Goal: Register for event/course

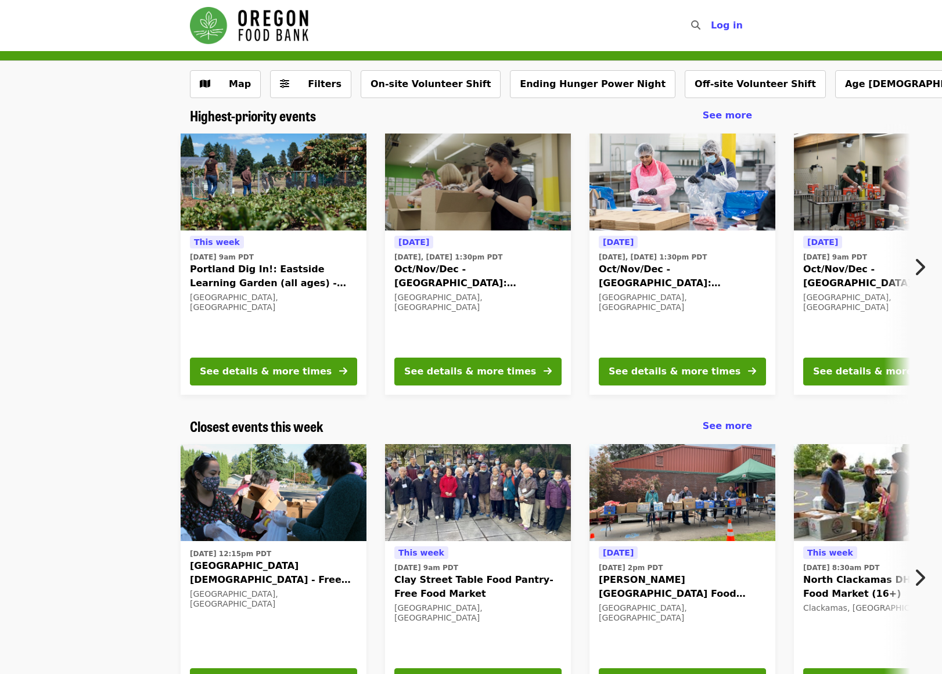
click at [919, 262] on icon "chevron-right icon" at bounding box center [920, 267] width 12 height 22
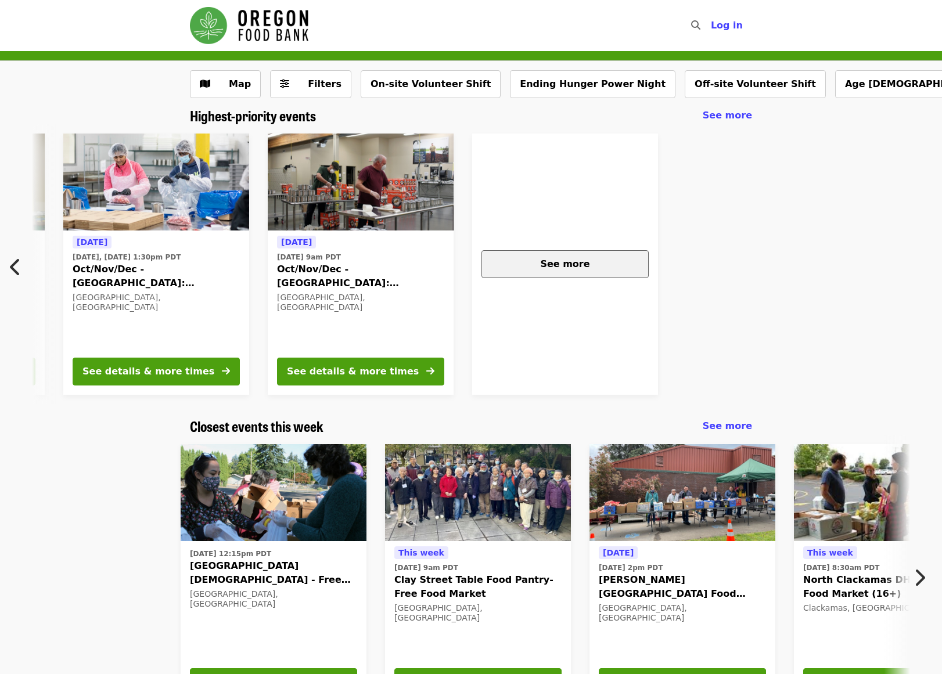
click at [569, 261] on span "See more" at bounding box center [564, 263] width 49 height 11
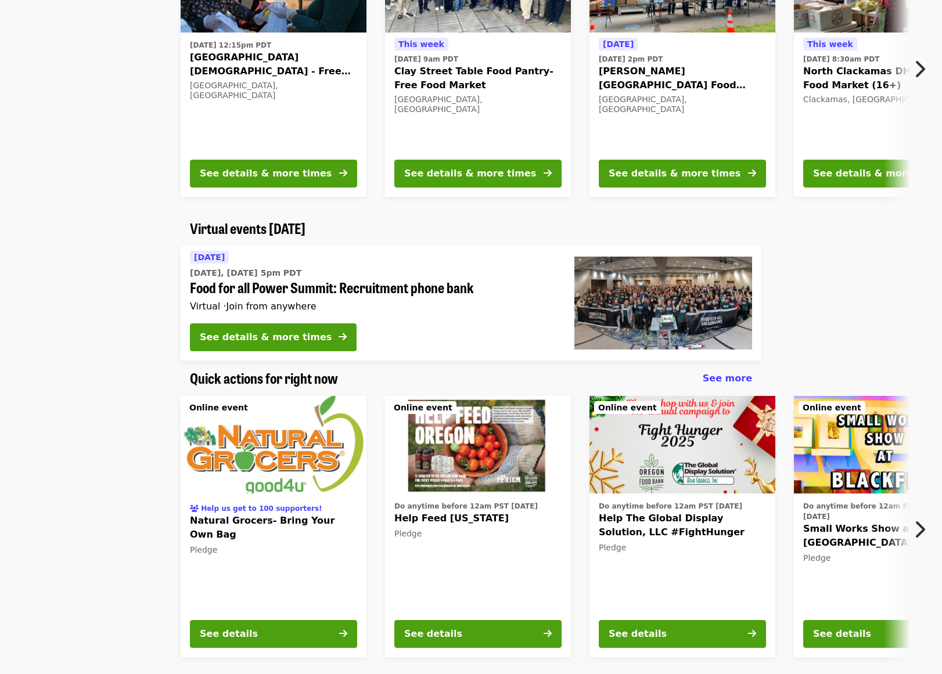
scroll to position [523, 0]
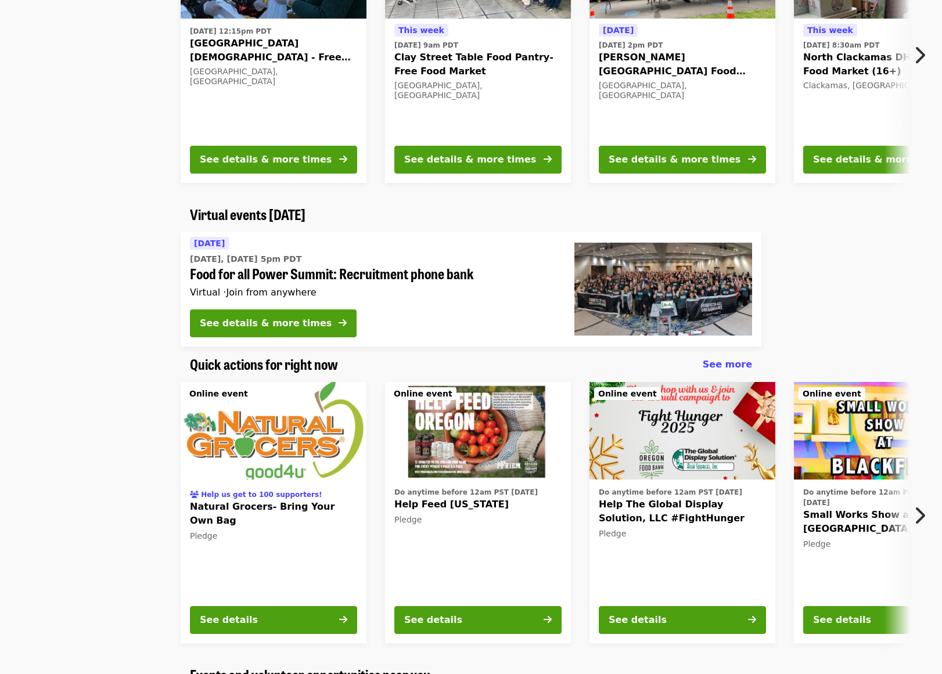
click at [928, 514] on button "Next item" at bounding box center [923, 516] width 38 height 33
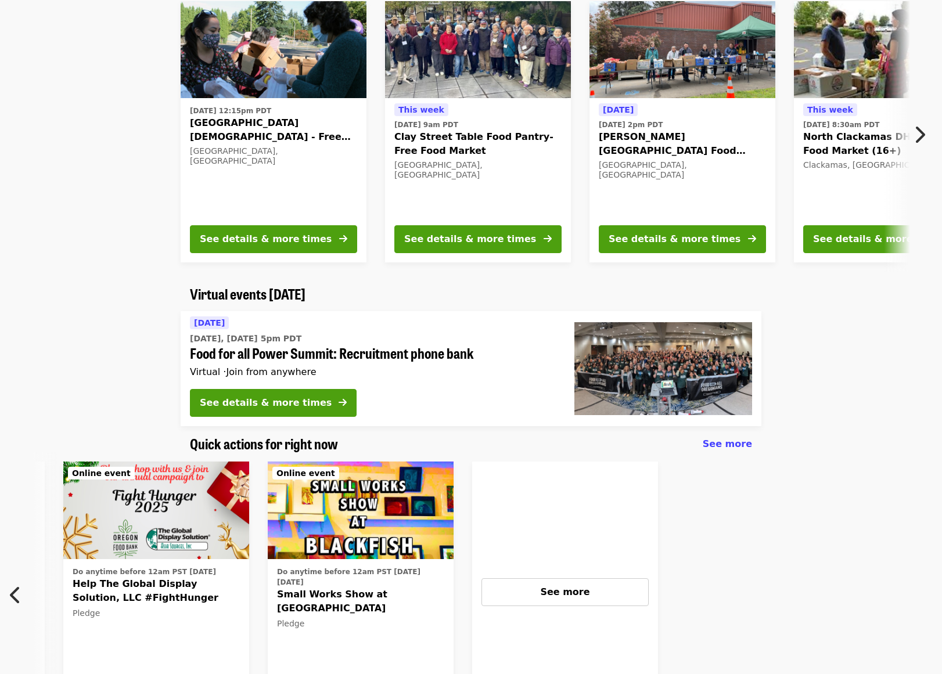
scroll to position [232, 0]
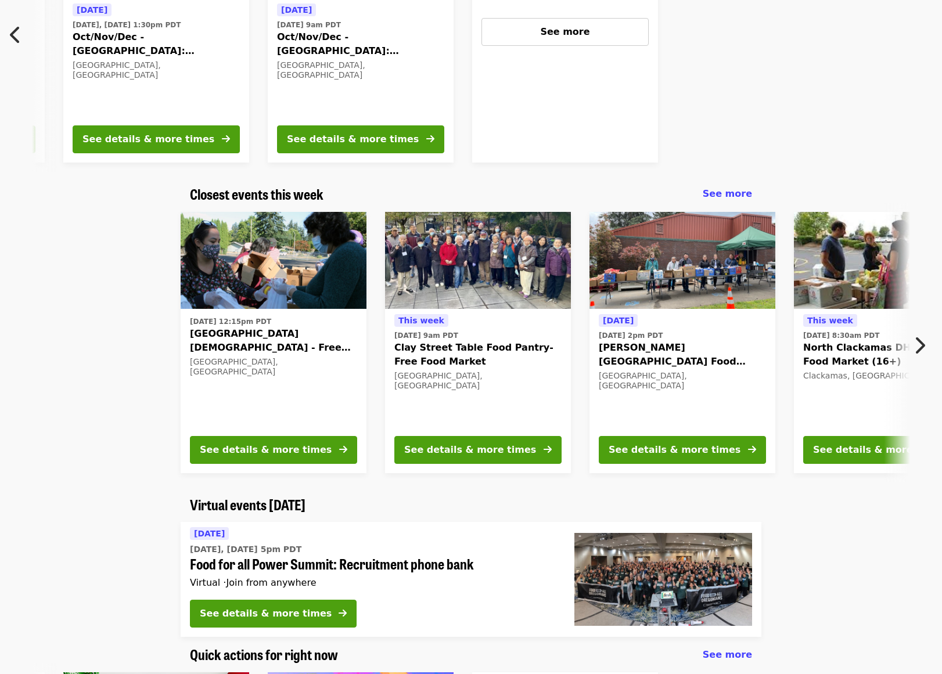
click at [919, 343] on icon "chevron-right icon" at bounding box center [920, 346] width 12 height 22
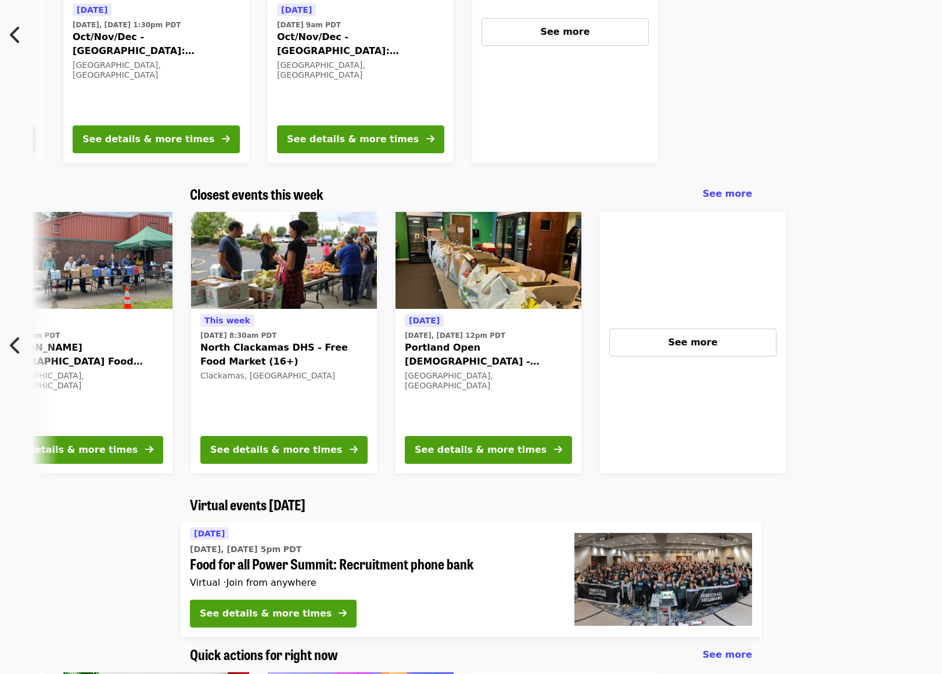
scroll to position [0, 625]
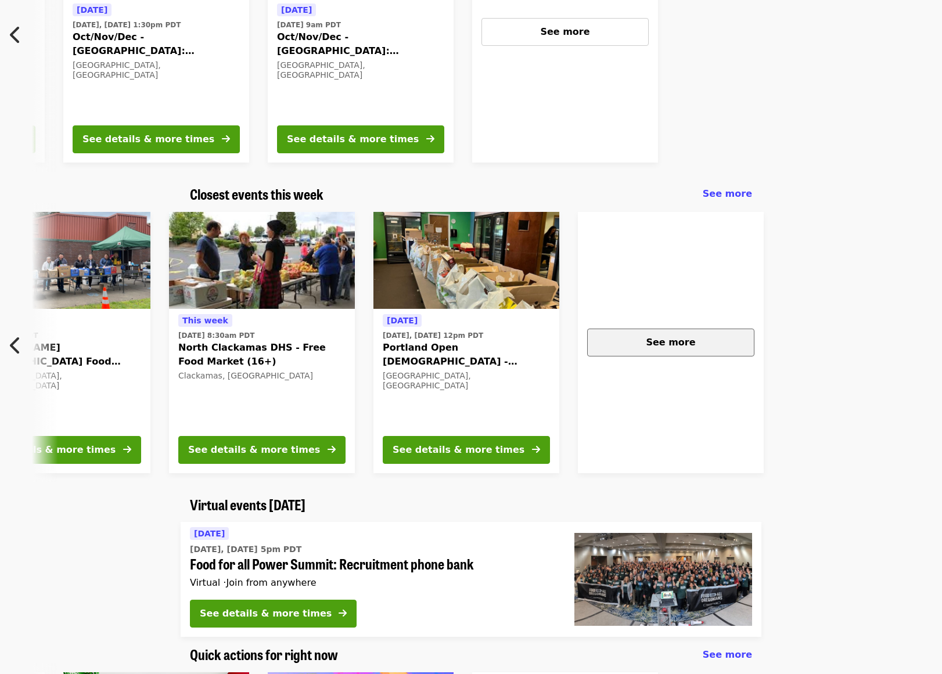
click at [734, 346] on div "See more" at bounding box center [671, 343] width 148 height 14
click at [732, 199] on span "See more" at bounding box center [727, 193] width 49 height 11
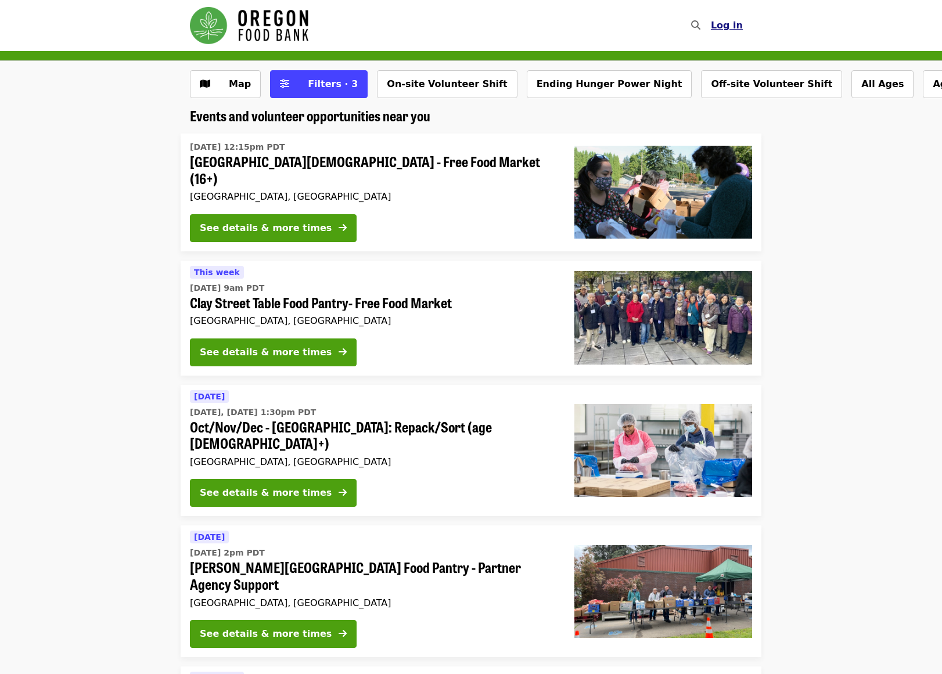
click at [731, 24] on span "Log in" at bounding box center [727, 25] width 32 height 11
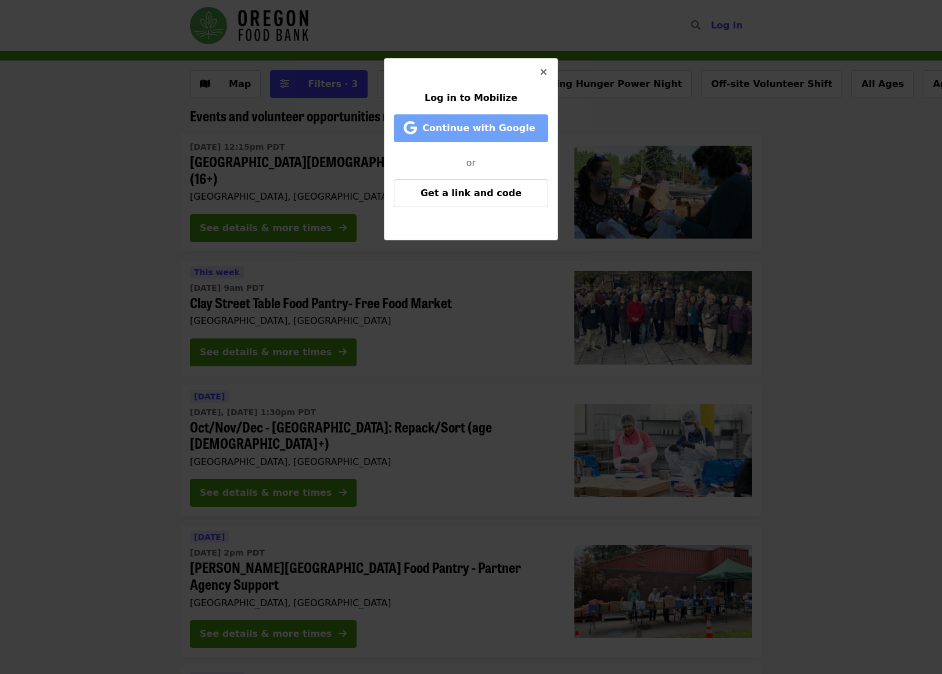
click at [520, 125] on span "Continue with Google" at bounding box center [478, 128] width 113 height 11
click at [543, 63] on button "Close" at bounding box center [544, 73] width 28 height 28
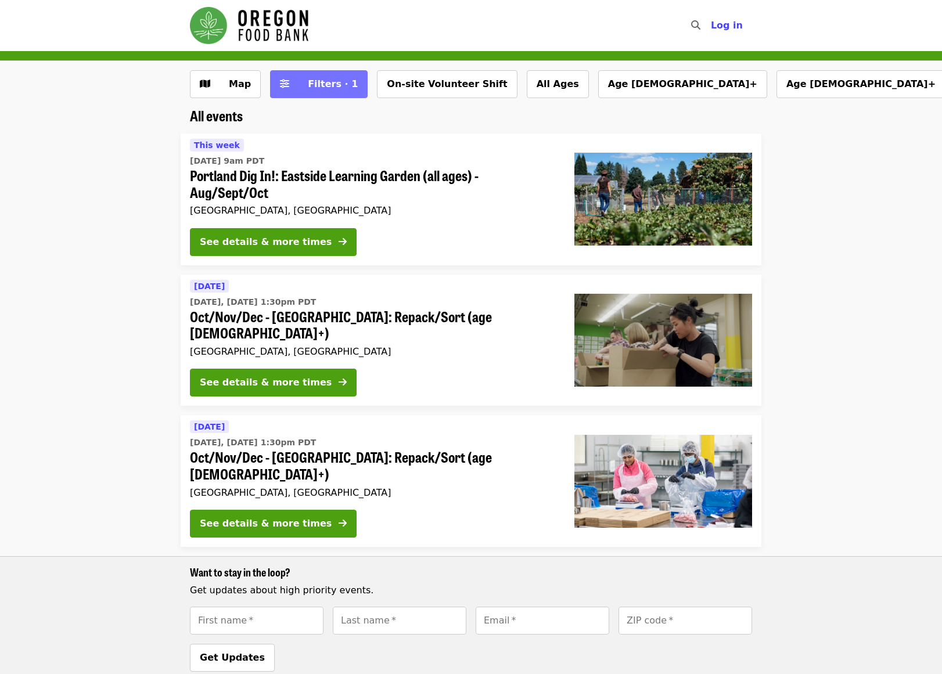
click at [313, 81] on span "Filters · 1" at bounding box center [333, 83] width 50 height 11
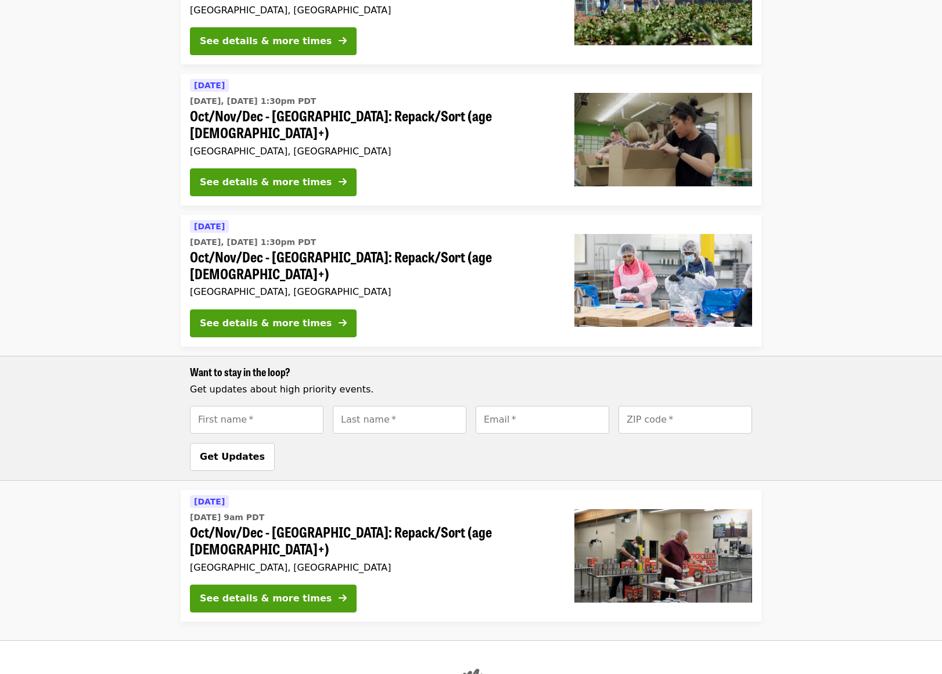
scroll to position [620, 0]
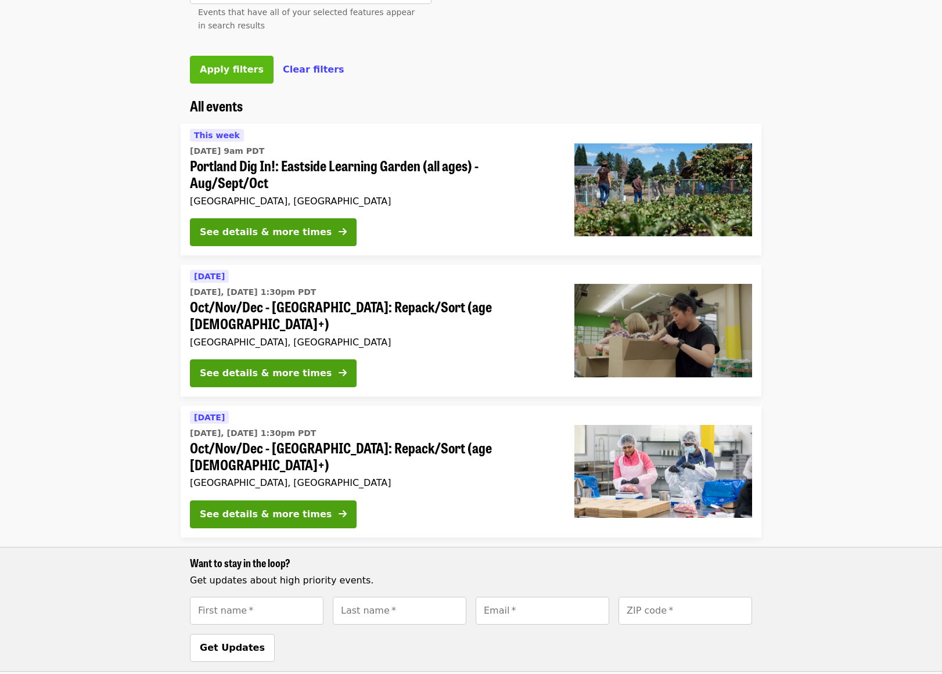
click at [216, 84] on button "Apply filters" at bounding box center [232, 70] width 84 height 28
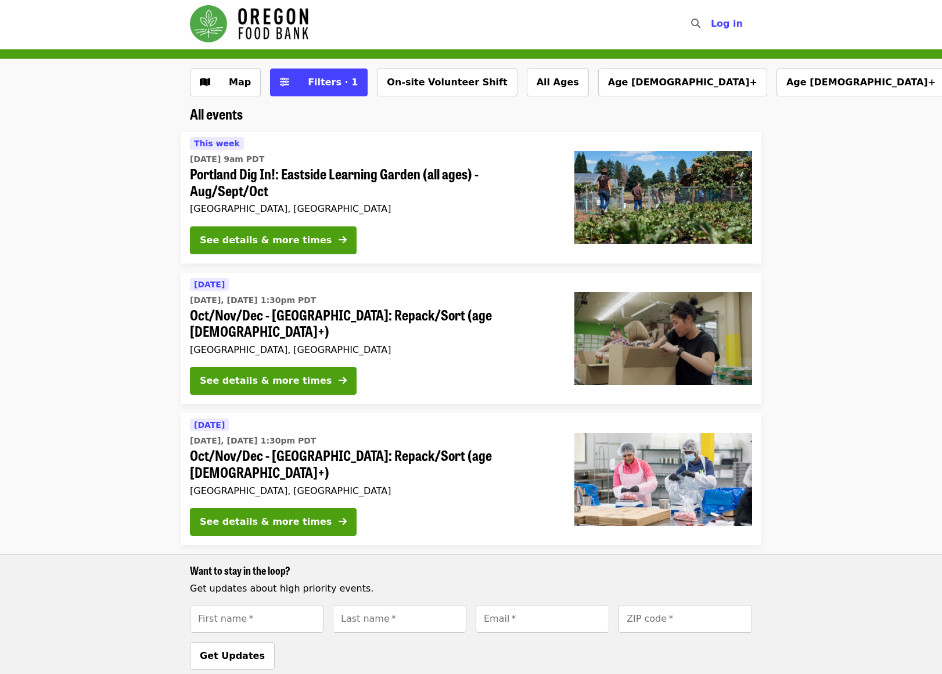
scroll to position [0, 0]
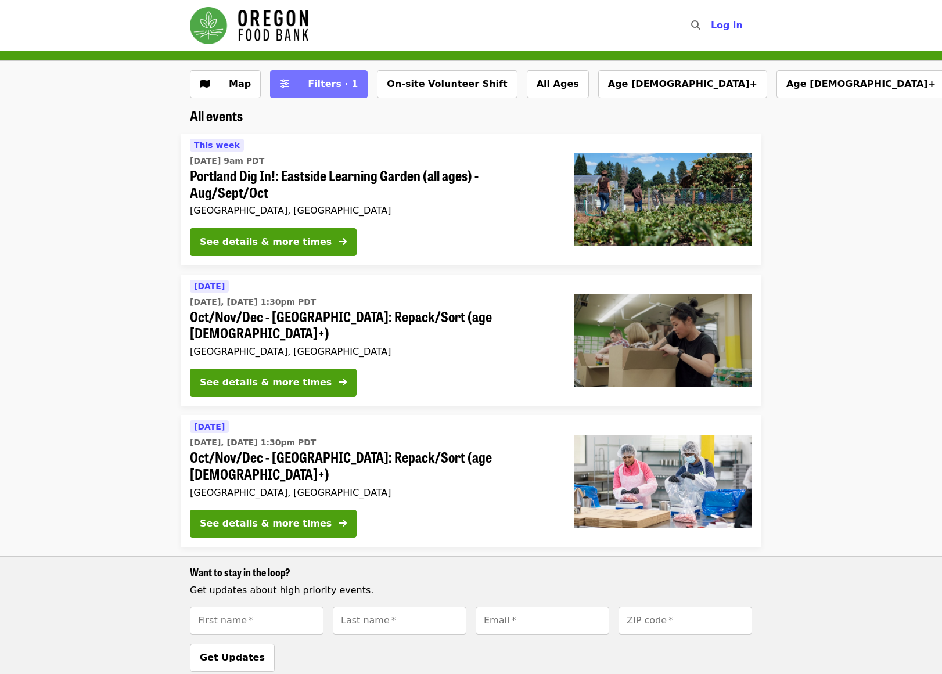
click at [308, 78] on span "Filters · 1" at bounding box center [333, 83] width 50 height 11
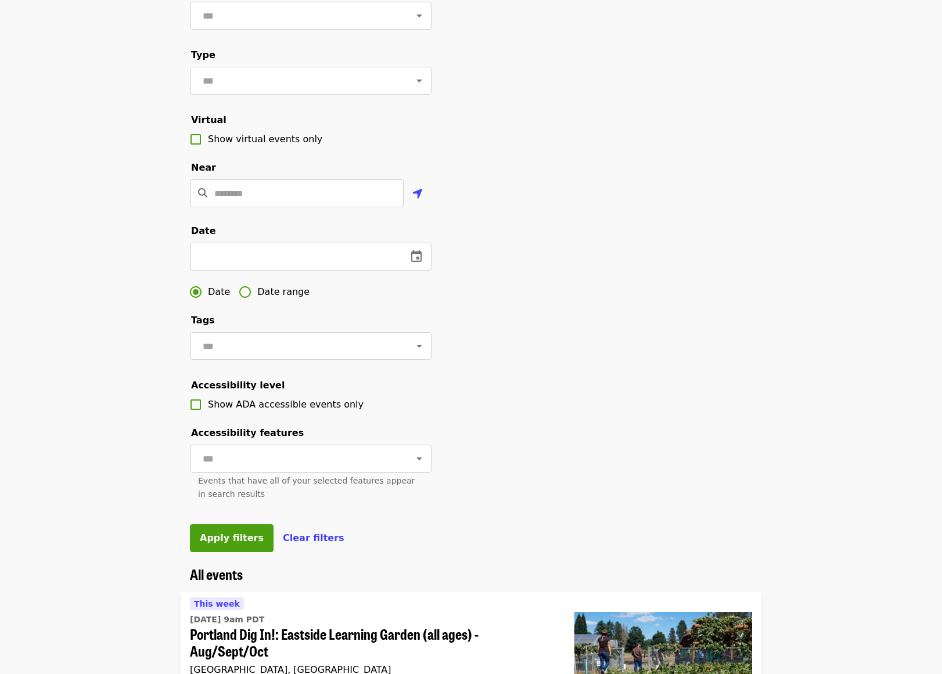
scroll to position [98, 0]
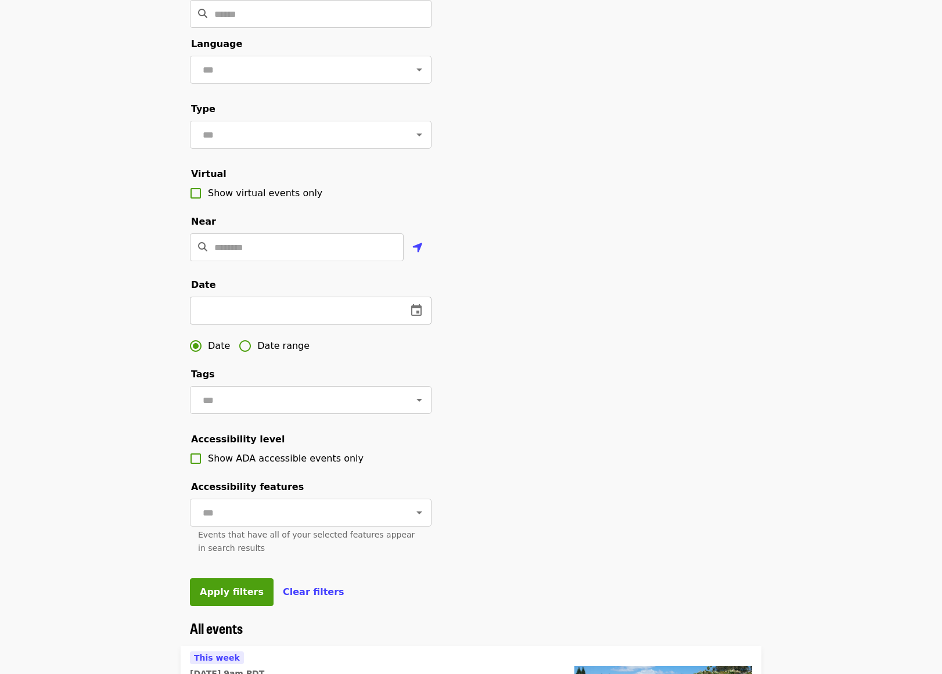
click at [417, 325] on button "change date" at bounding box center [417, 311] width 28 height 28
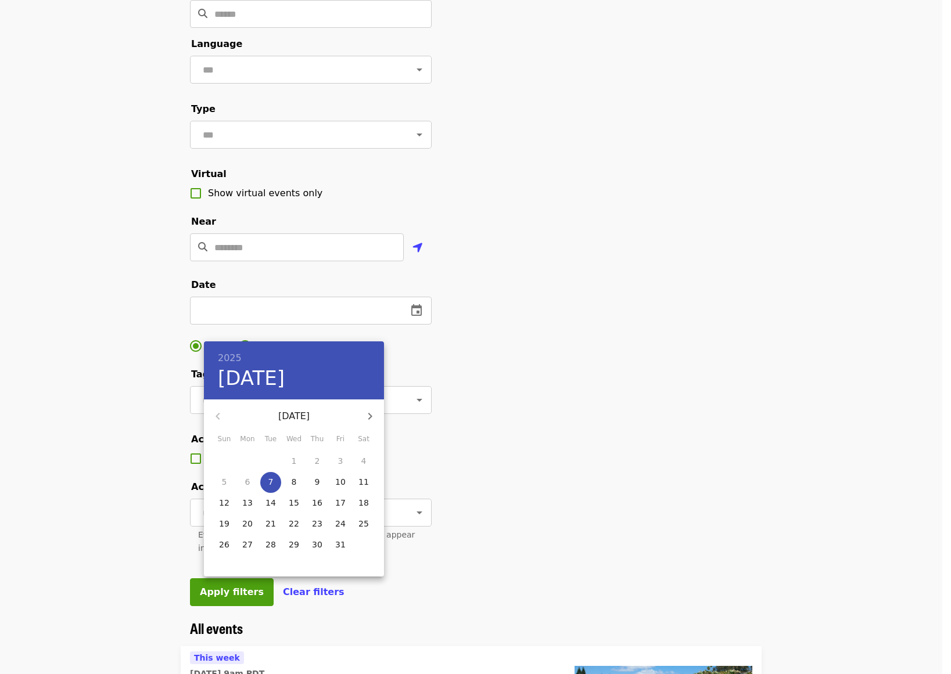
click at [506, 373] on div at bounding box center [475, 337] width 951 height 674
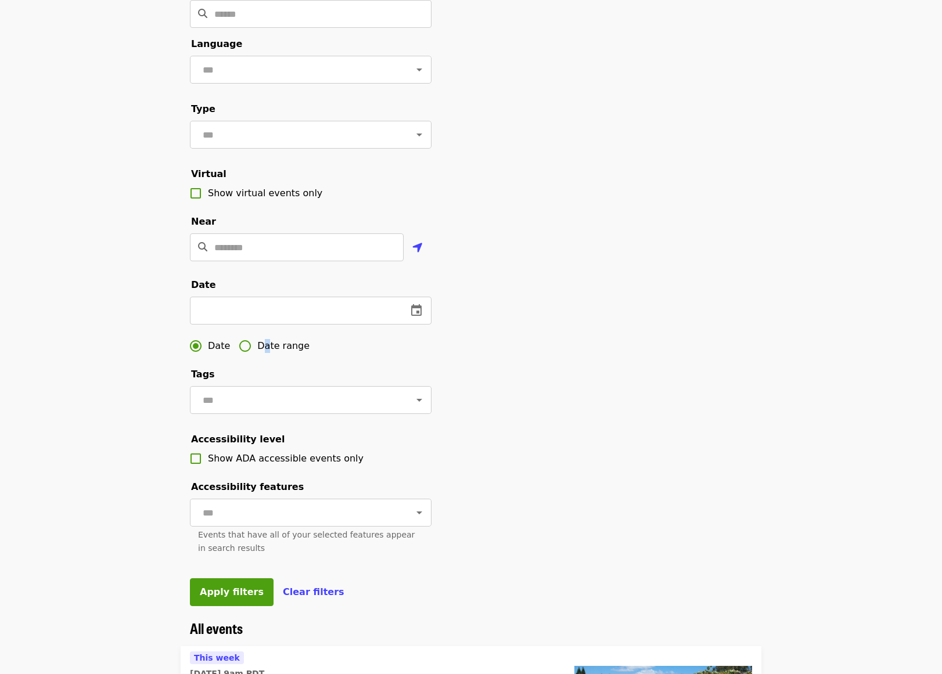
click at [263, 353] on span "Date range" at bounding box center [283, 346] width 52 height 14
click at [232, 325] on input "text" at bounding box center [231, 311] width 82 height 28
click at [290, 318] on icon "change date" at bounding box center [291, 311] width 14 height 14
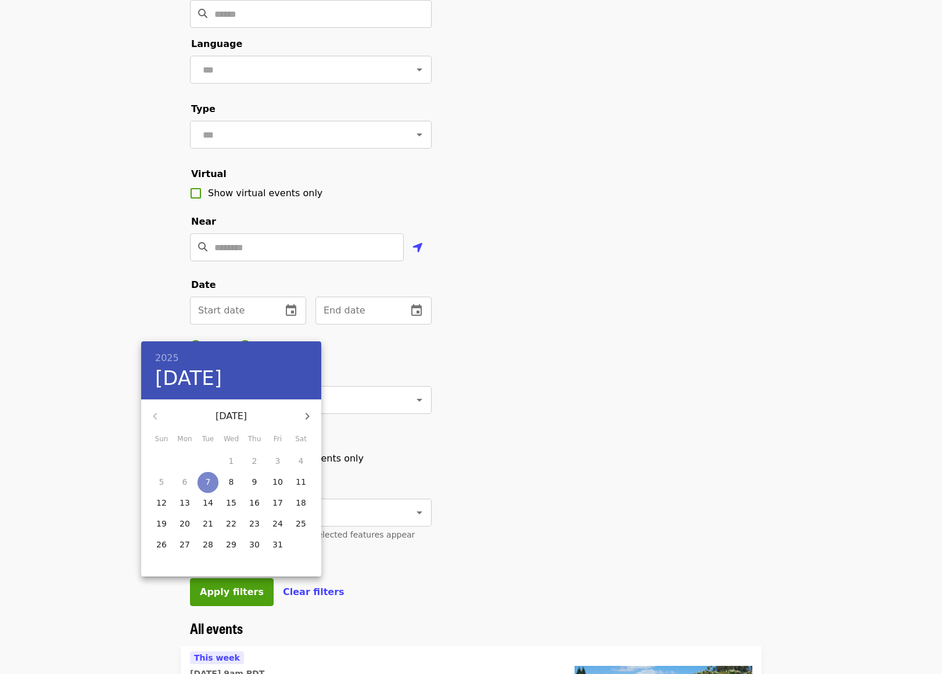
click at [210, 479] on p "7" at bounding box center [208, 482] width 5 height 12
type input "**********"
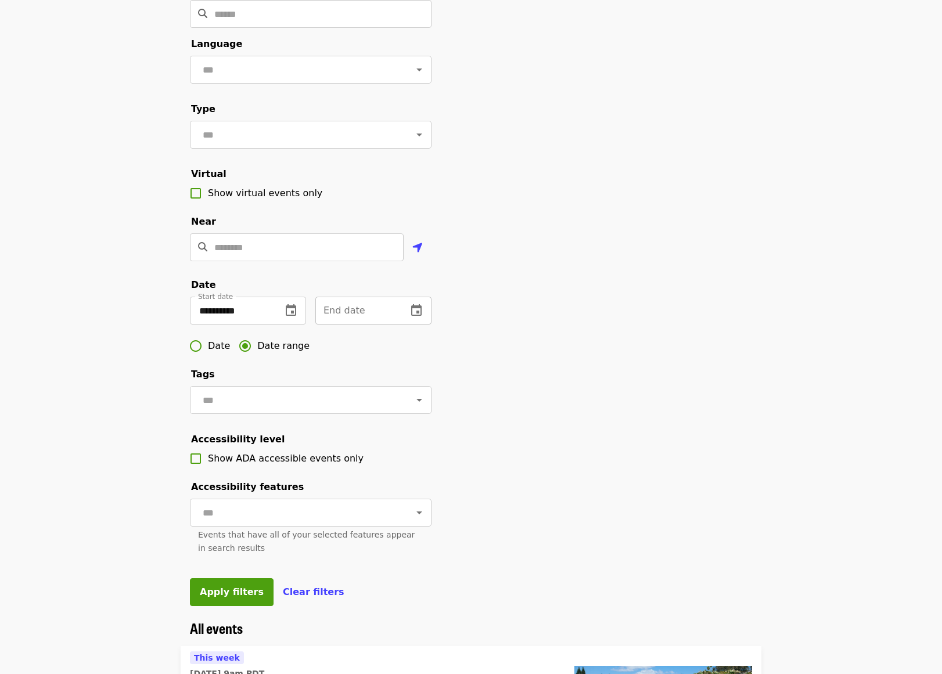
click at [412, 316] on icon "change date" at bounding box center [416, 310] width 10 height 12
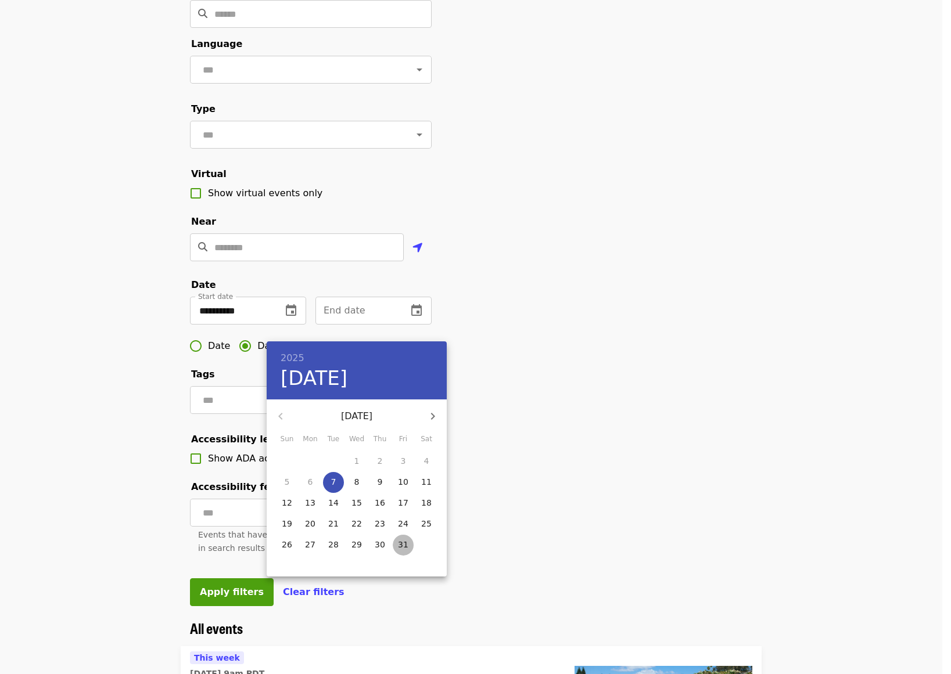
click at [402, 543] on p "31" at bounding box center [403, 545] width 10 height 12
type input "**********"
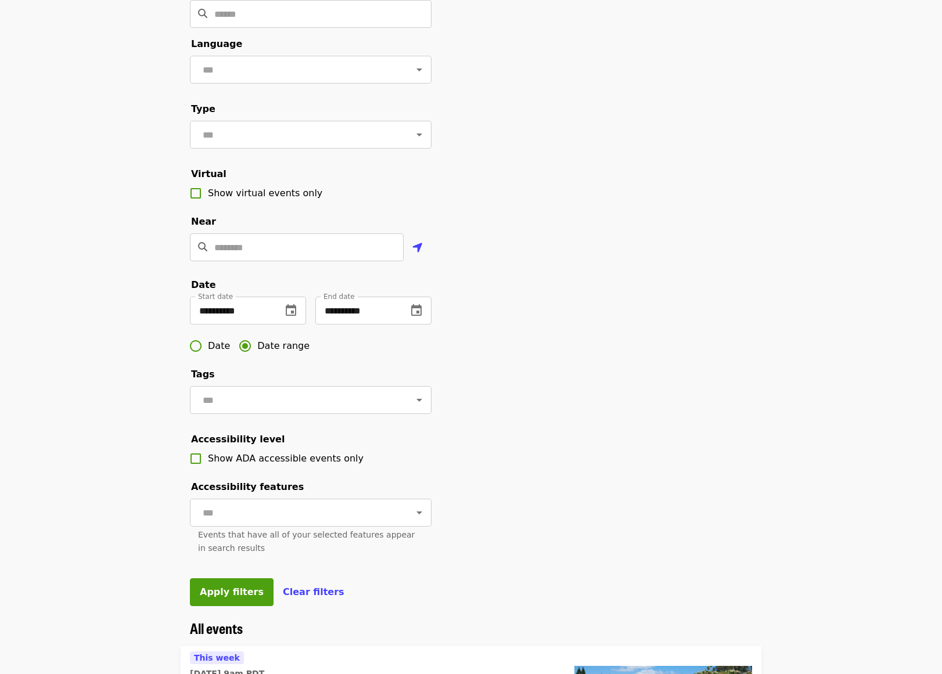
scroll to position [388, 0]
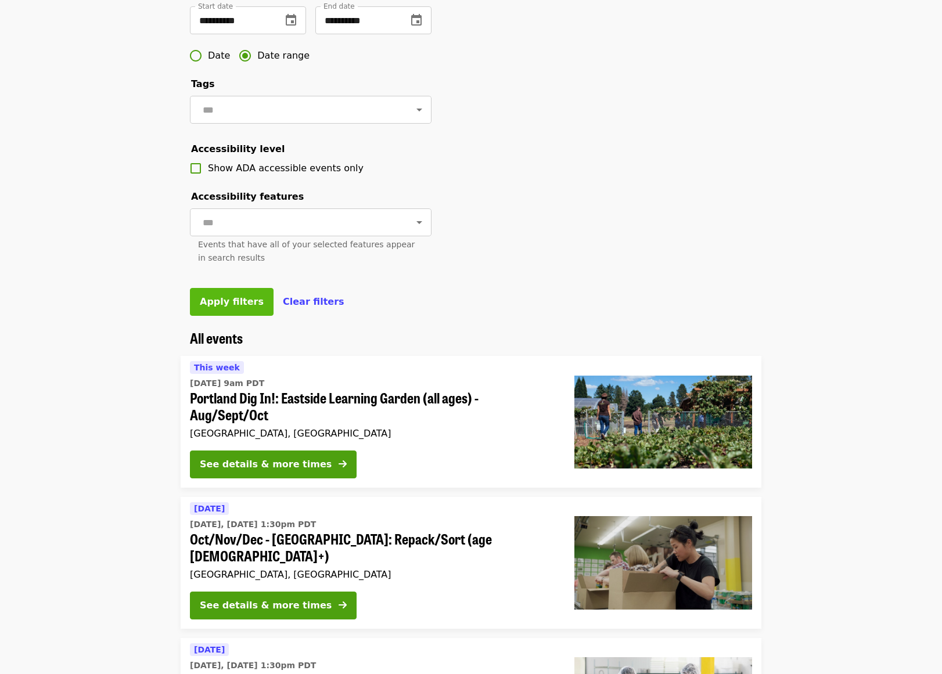
click at [228, 307] on span "Apply filters" at bounding box center [232, 301] width 64 height 11
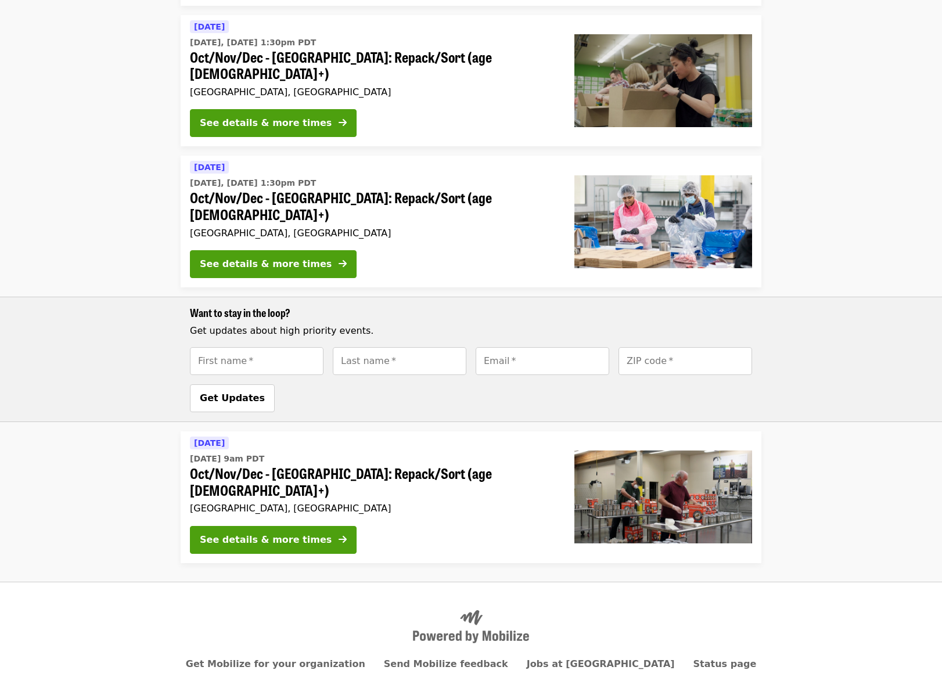
scroll to position [266, 0]
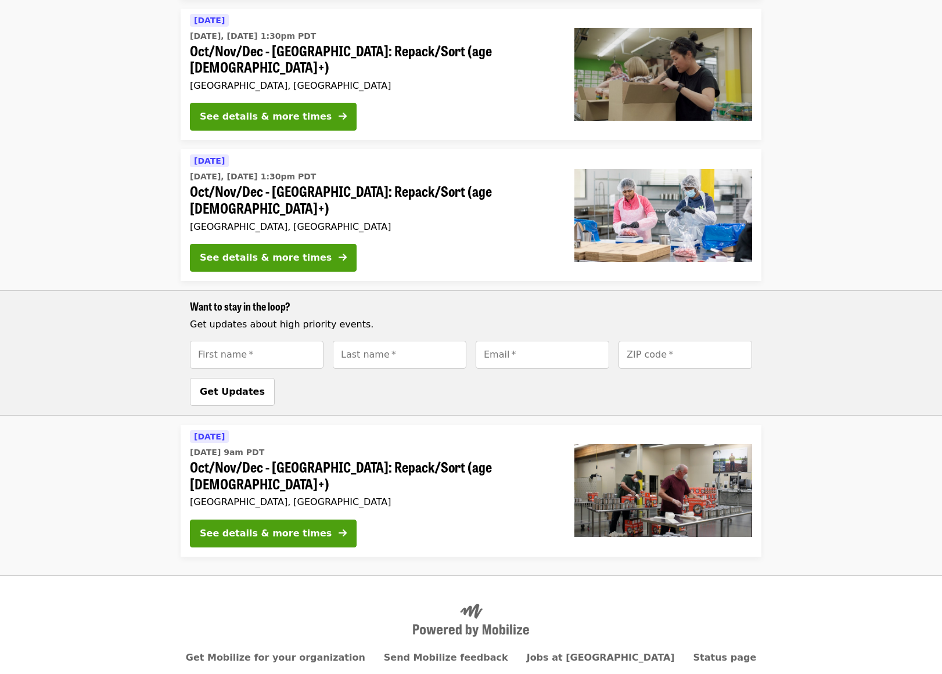
click at [792, 322] on div "Want to stay in the loop? Get updates about high priority events. First name   …" at bounding box center [471, 352] width 942 height 125
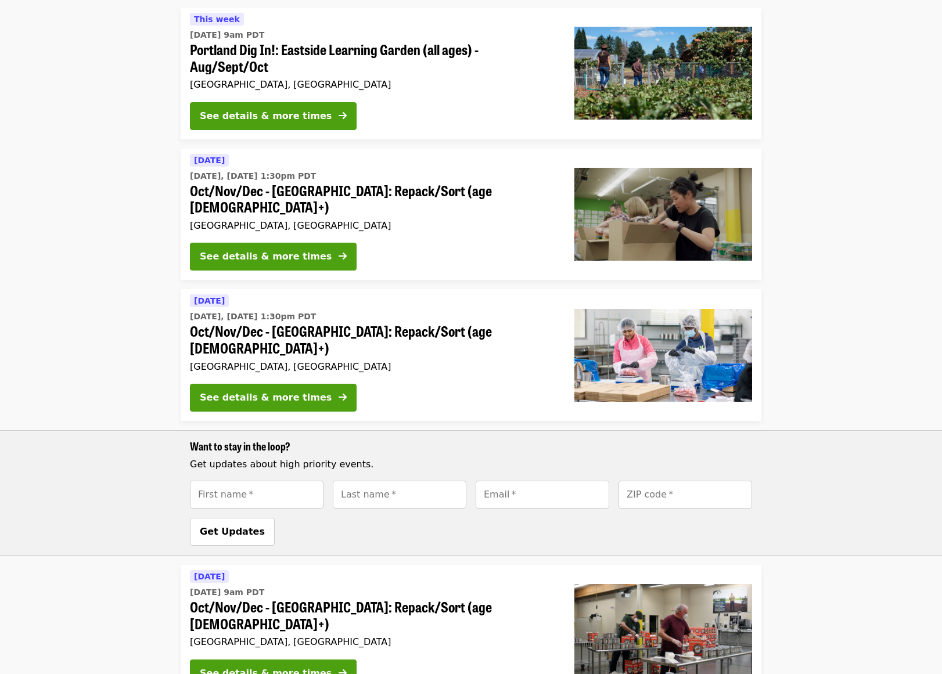
scroll to position [0, 0]
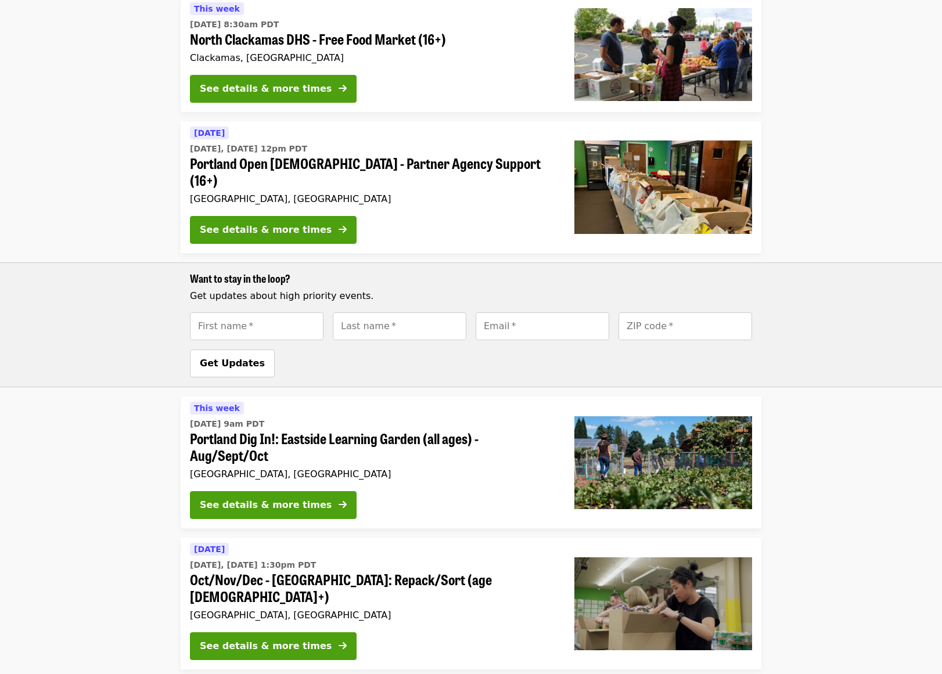
scroll to position [871, 0]
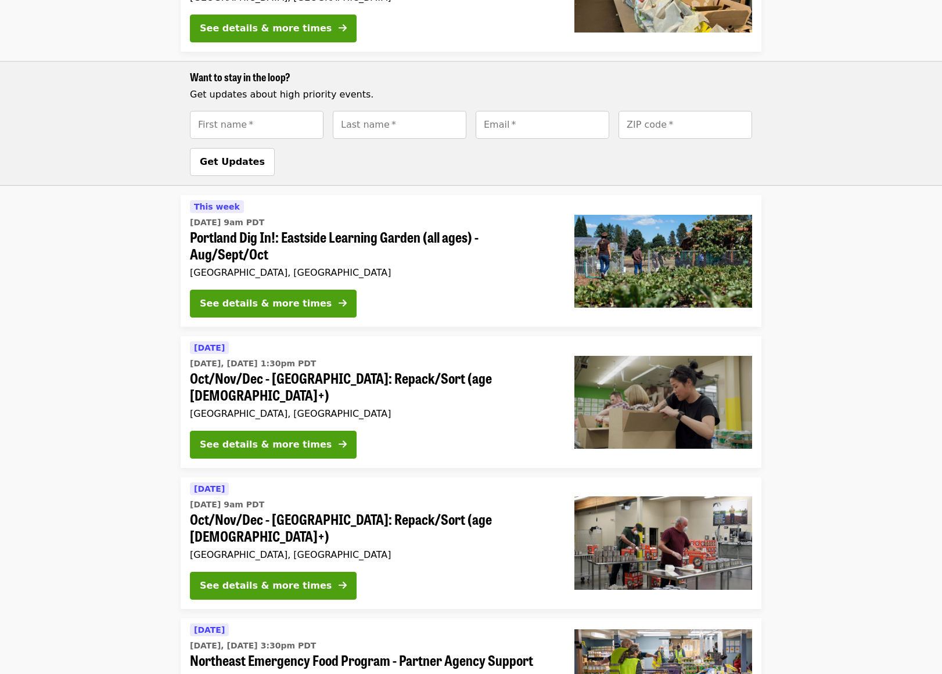
click at [785, 195] on li "This week Tue, Oct 14 @ 9am PDT Portland Dig In!: Eastside Learning Garden (all…" at bounding box center [471, 261] width 942 height 132
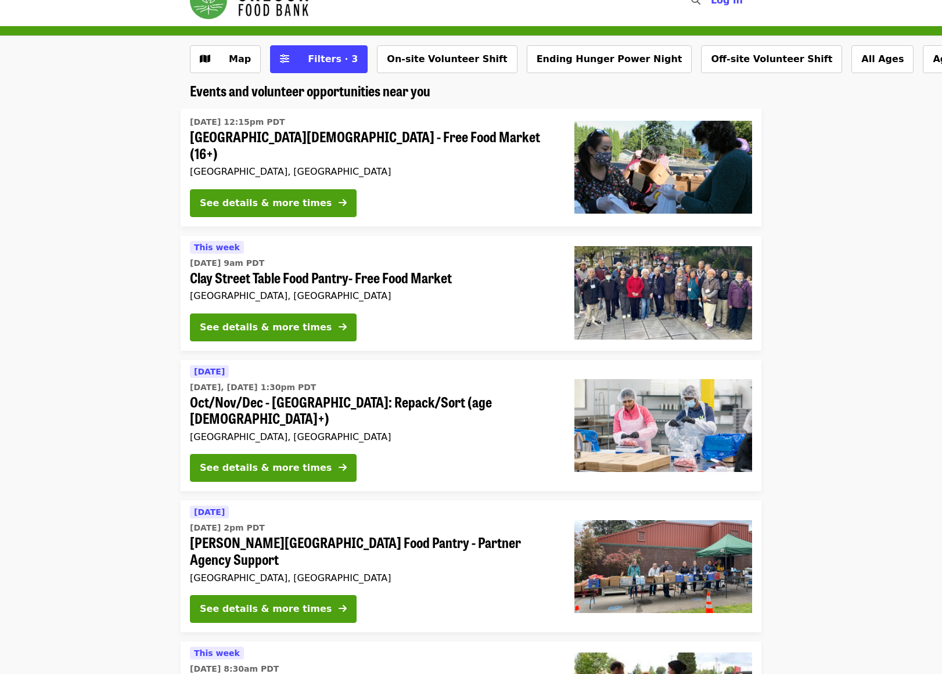
scroll to position [0, 0]
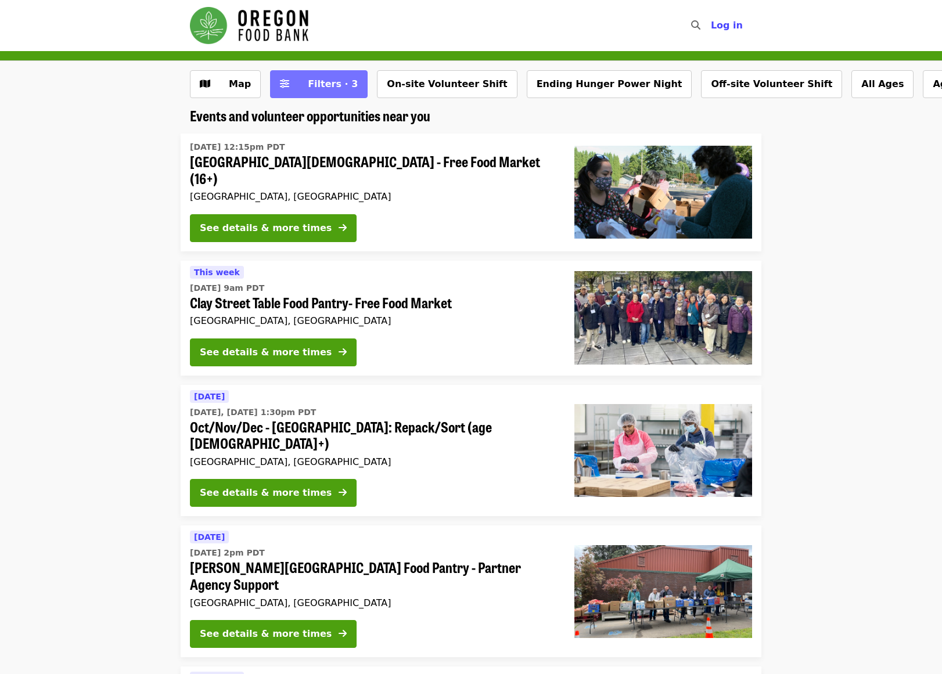
click at [346, 90] on button "Filters · 3" at bounding box center [319, 84] width 98 height 28
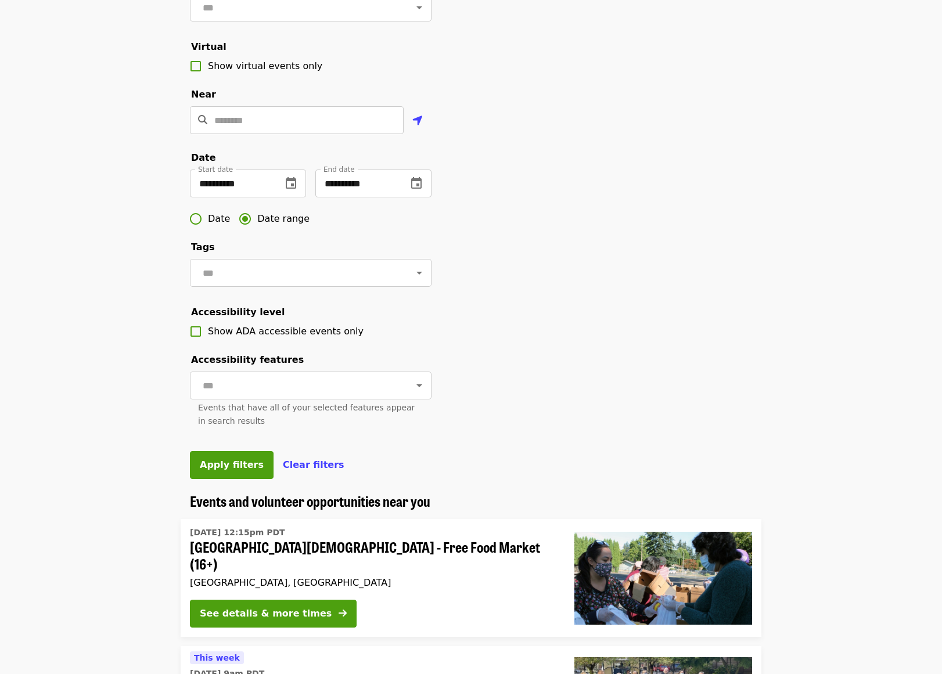
scroll to position [232, 0]
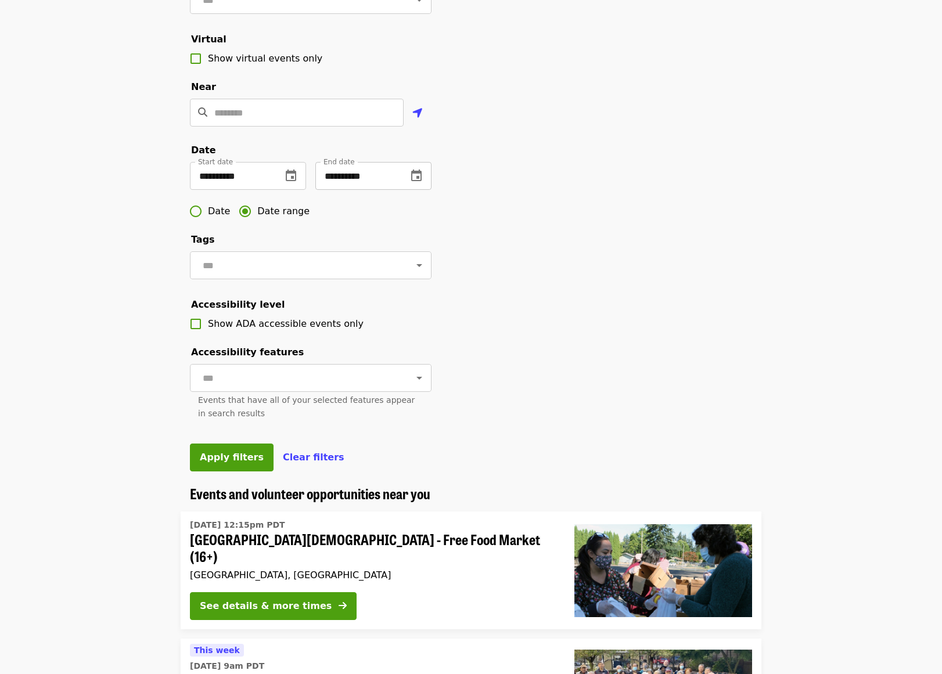
click at [417, 181] on icon "change date" at bounding box center [416, 176] width 10 height 12
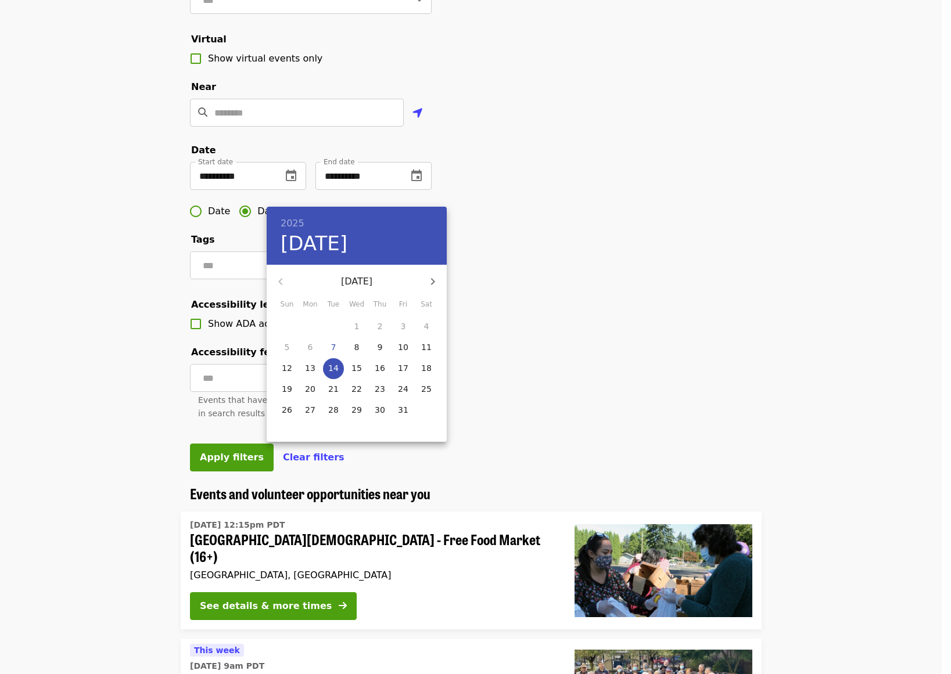
click at [401, 407] on p "31" at bounding box center [403, 410] width 10 height 12
type input "**********"
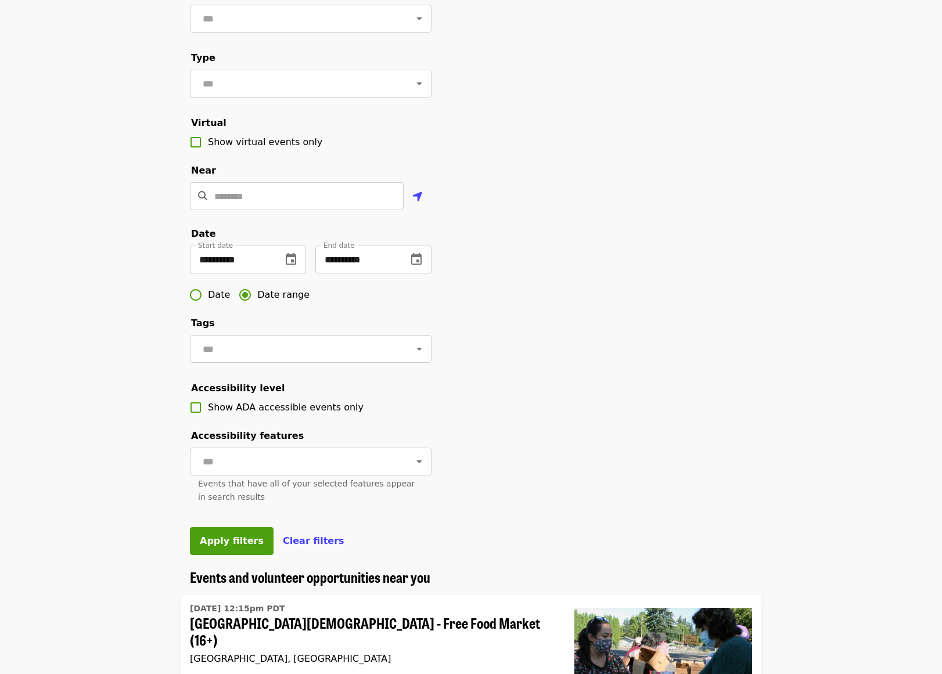
scroll to position [290, 0]
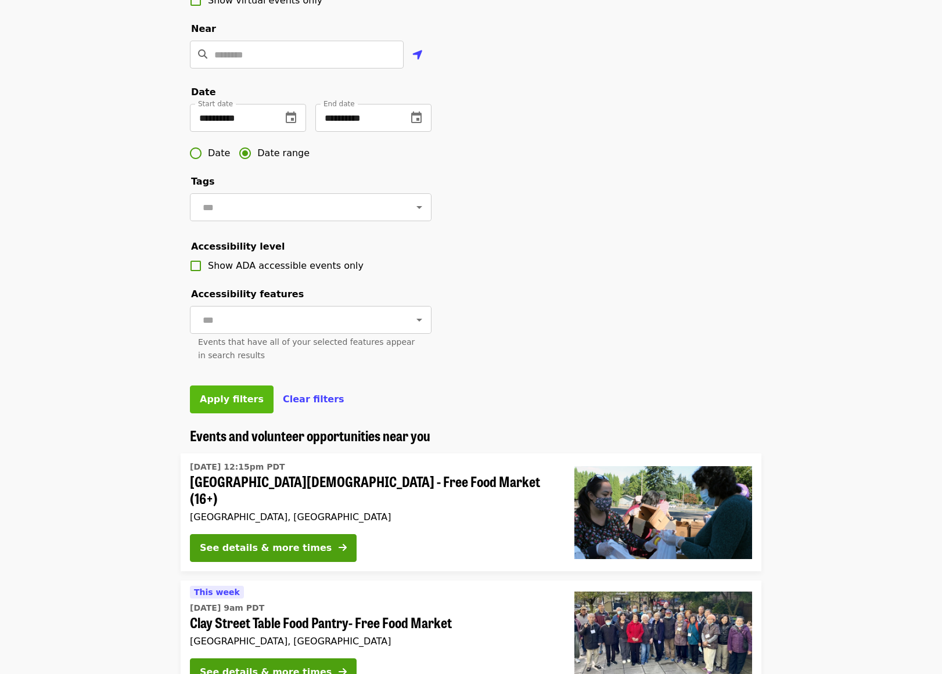
click at [242, 405] on span "Apply filters" at bounding box center [232, 399] width 64 height 11
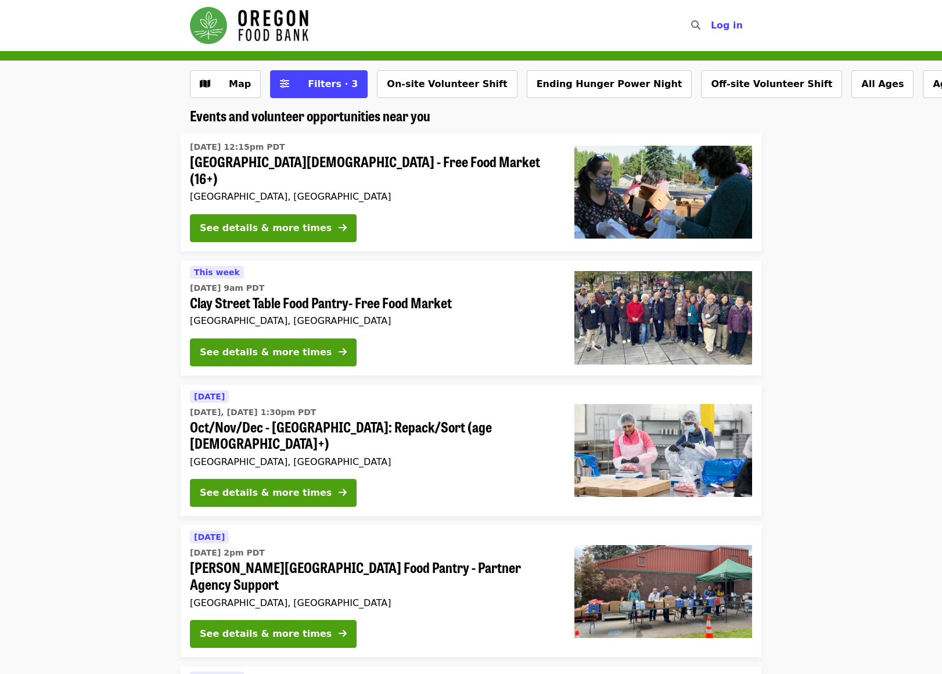
click at [249, 20] on img "Main navigation" at bounding box center [249, 25] width 118 height 37
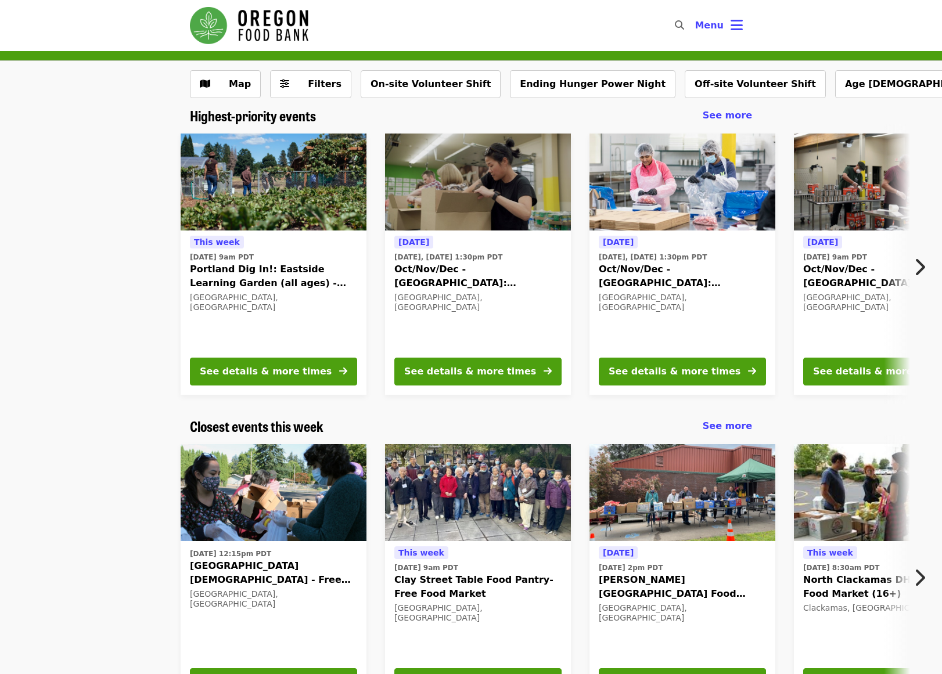
click at [926, 263] on button "Next item" at bounding box center [923, 267] width 38 height 33
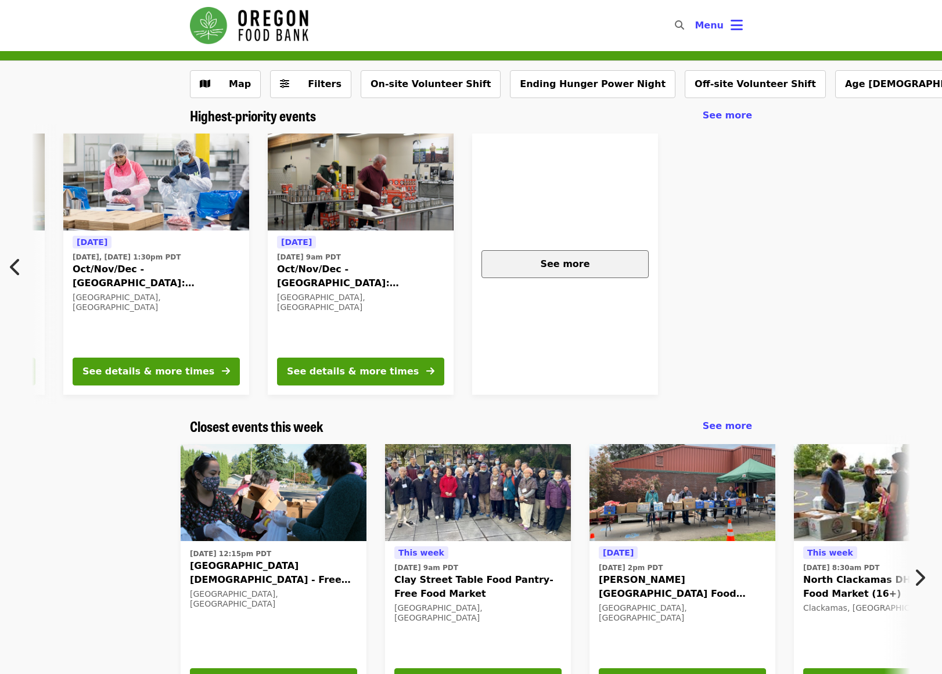
scroll to position [0, 527]
click at [488, 254] on button "See more" at bounding box center [565, 264] width 167 height 28
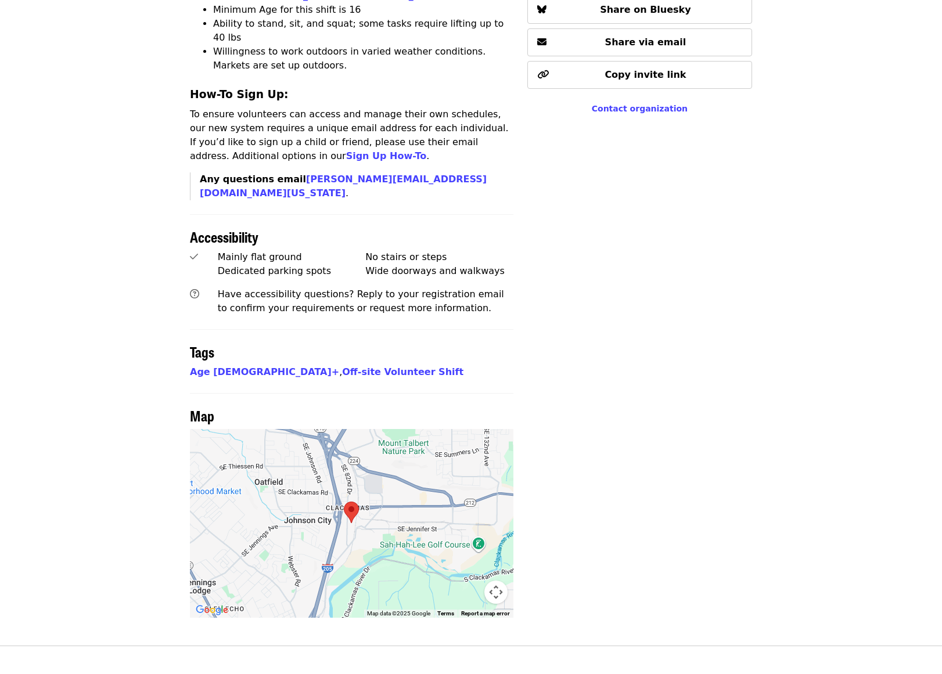
scroll to position [755, 0]
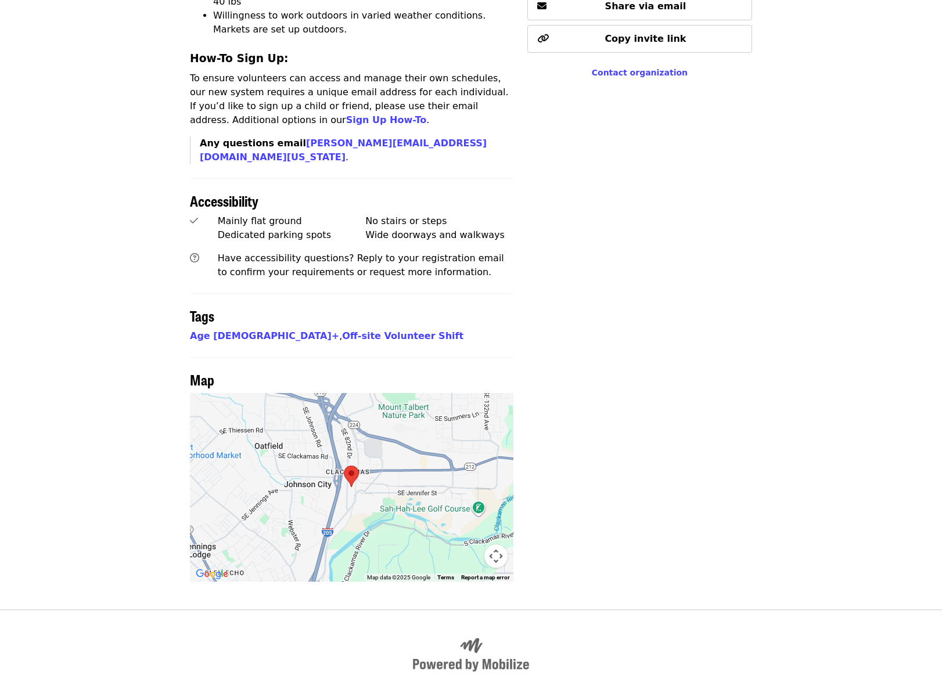
click at [348, 441] on div at bounding box center [352, 487] width 324 height 189
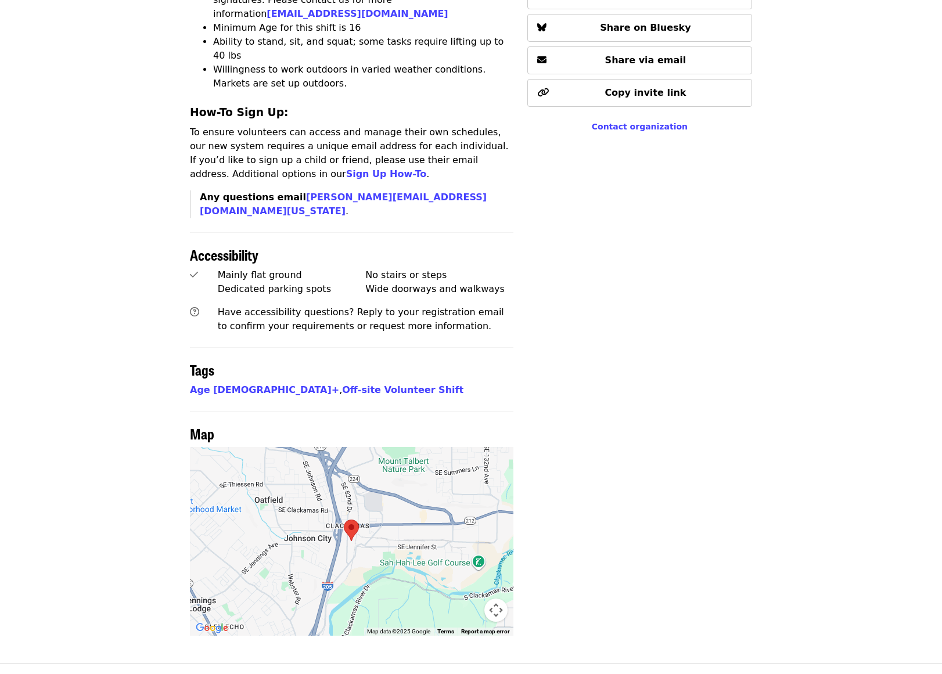
scroll to position [697, 0]
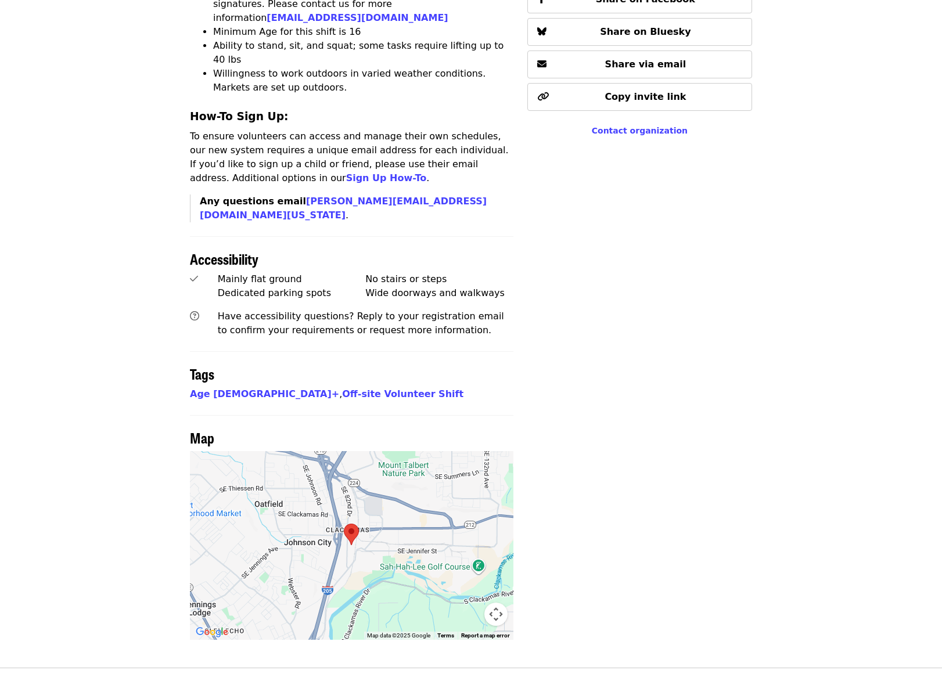
click at [502, 603] on button "Map camera controls" at bounding box center [495, 614] width 23 height 23
click at [475, 603] on button "Zoom out" at bounding box center [466, 614] width 23 height 23
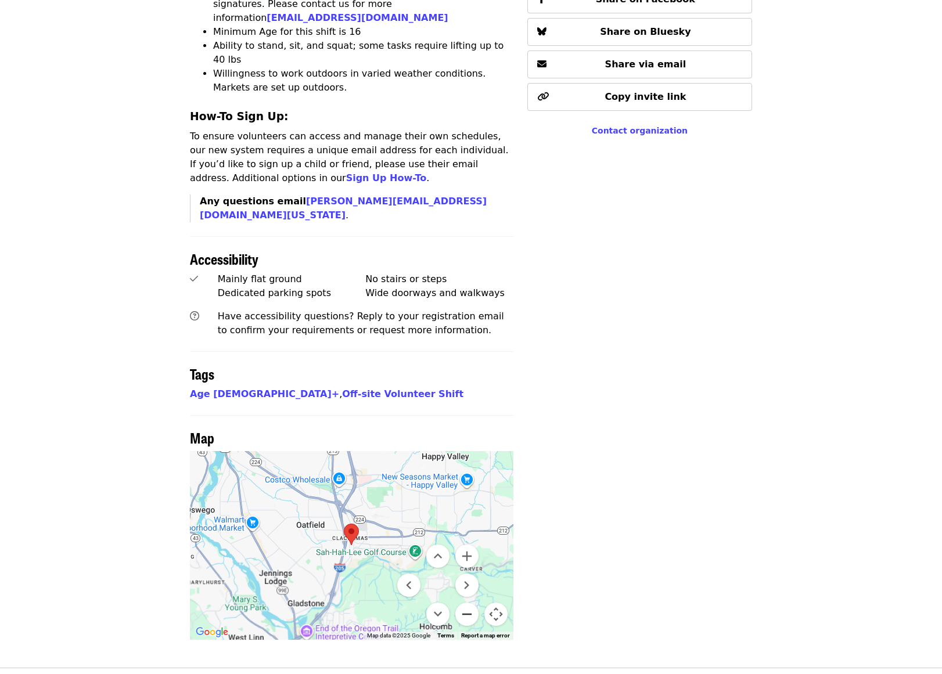
click at [472, 603] on button "Zoom out" at bounding box center [466, 614] width 23 height 23
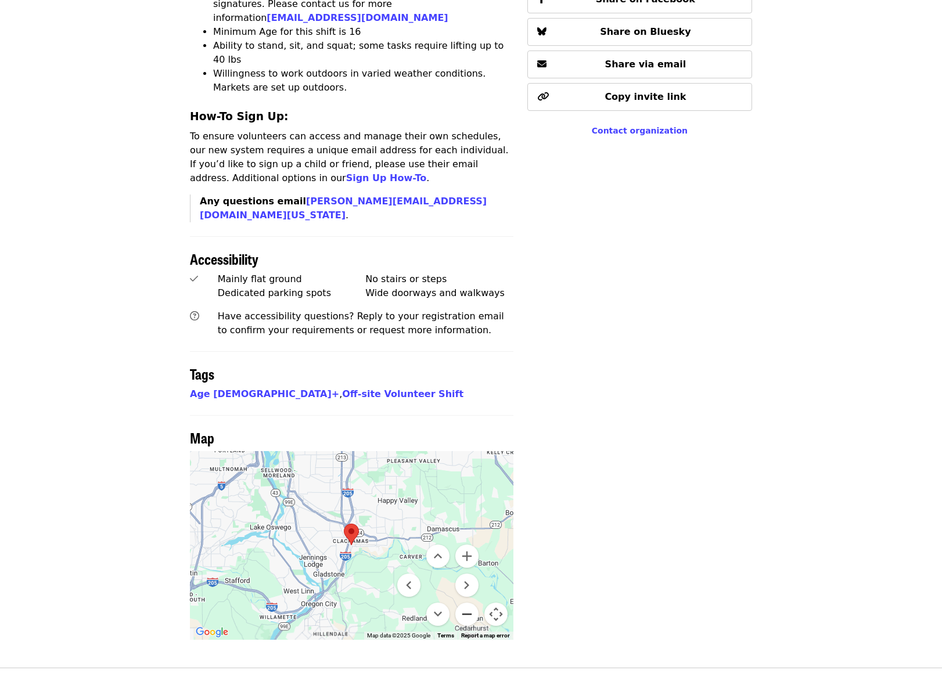
click at [472, 603] on button "Zoom out" at bounding box center [466, 614] width 23 height 23
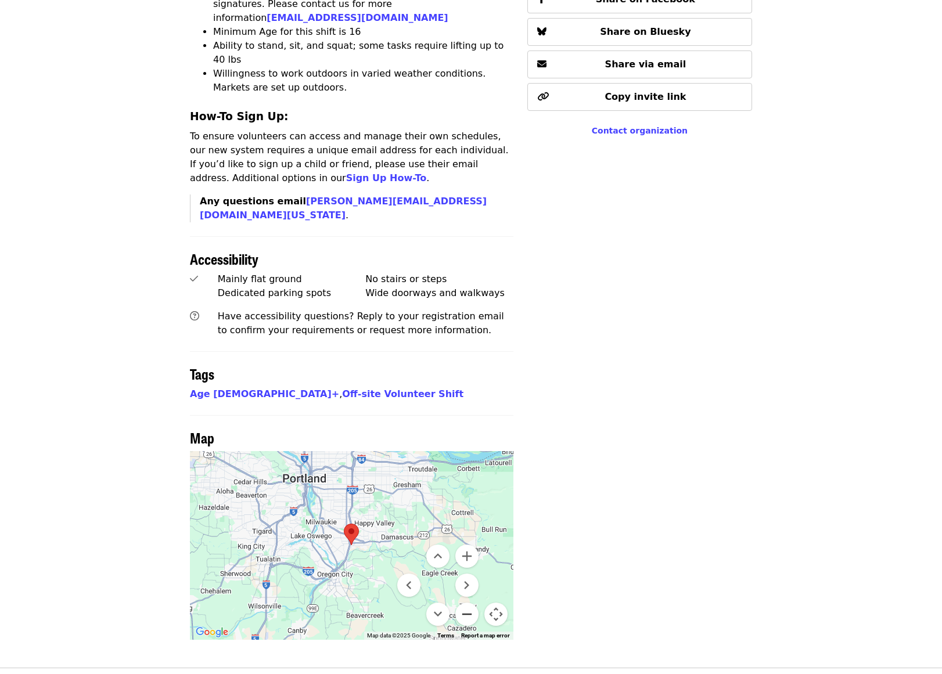
click at [472, 603] on button "Zoom out" at bounding box center [466, 614] width 23 height 23
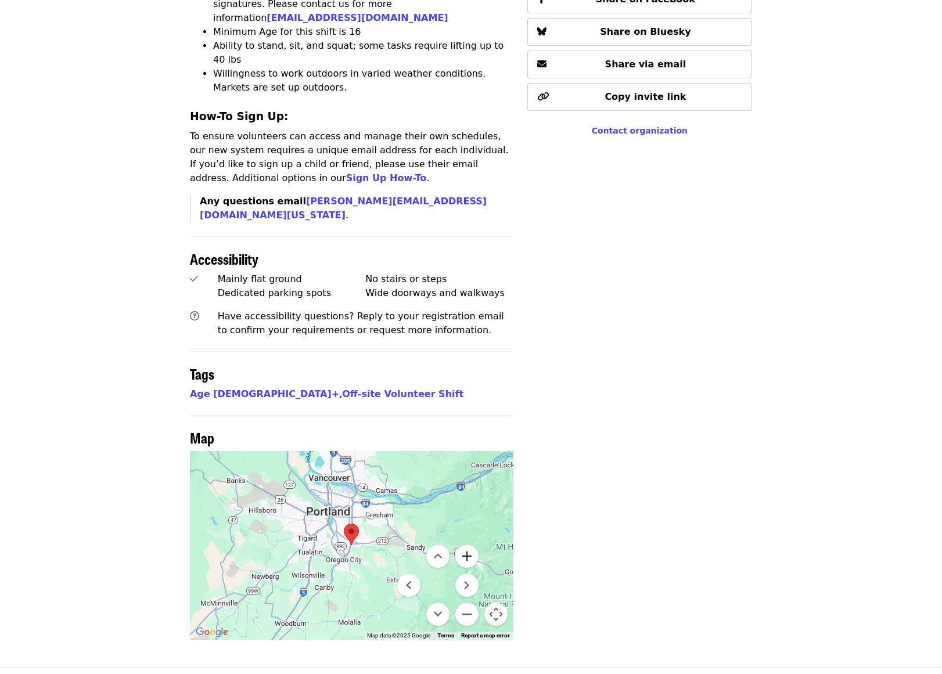
click at [463, 545] on button "Zoom in" at bounding box center [466, 556] width 23 height 23
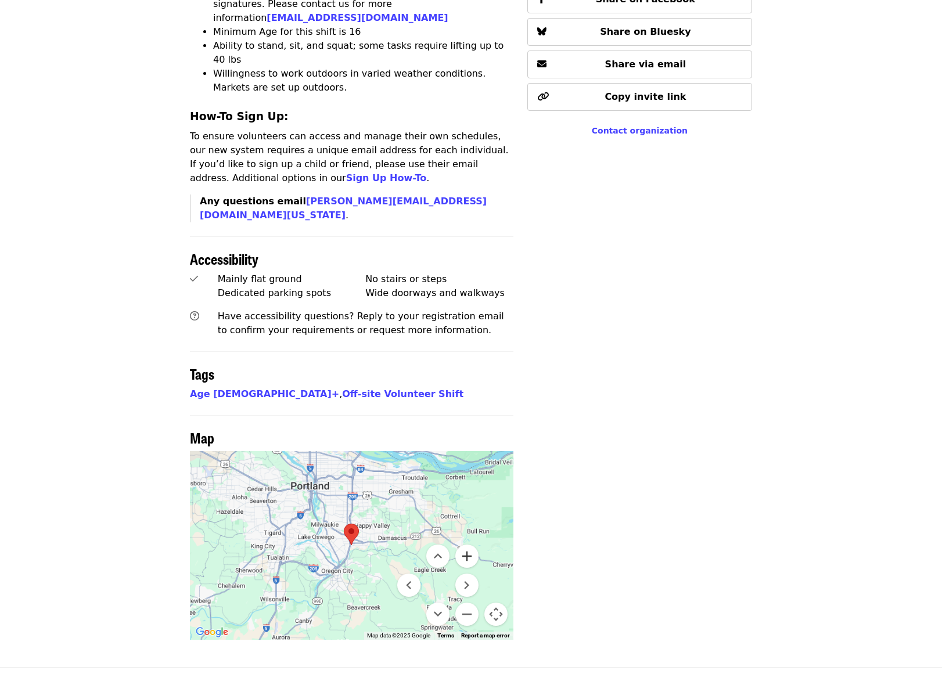
click at [463, 545] on button "Zoom in" at bounding box center [466, 556] width 23 height 23
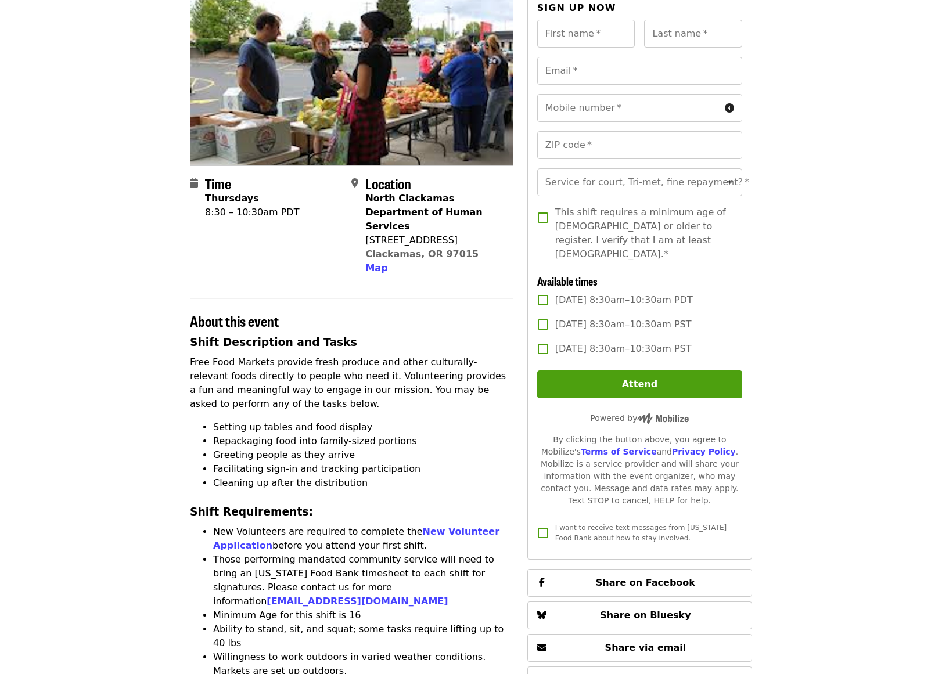
scroll to position [174, 0]
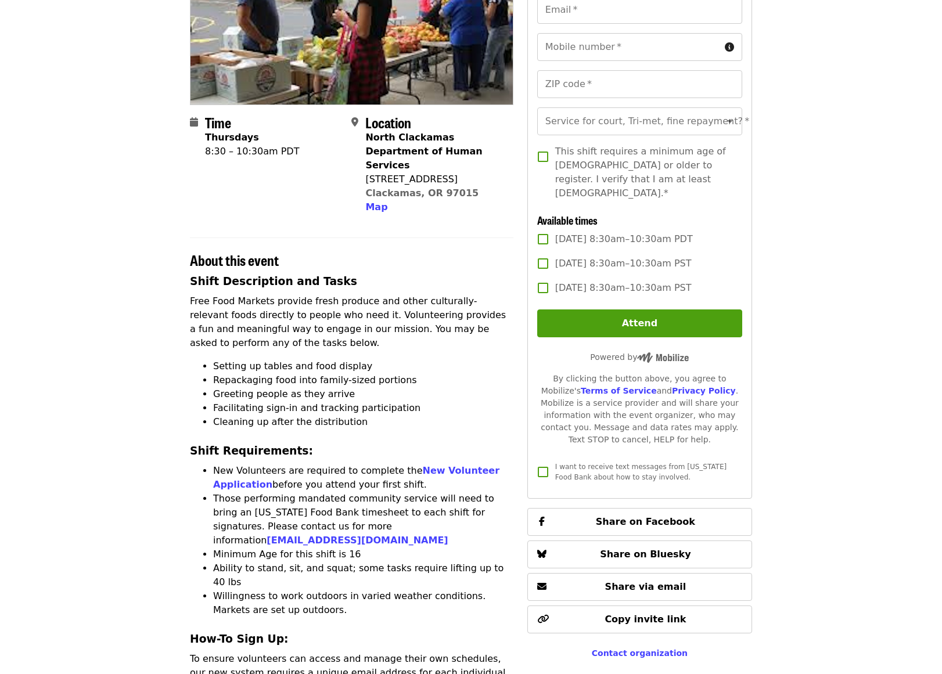
click at [888, 242] on article "North Clackamas DHS - Free Food Market (16+) Volunteer Shift Time Thursdays 8:3…" at bounding box center [471, 534] width 942 height 1314
click at [797, 217] on article "North Clackamas DHS - Free Food Market (16+) Volunteer Shift Time Thursdays 8:3…" at bounding box center [471, 534] width 942 height 1314
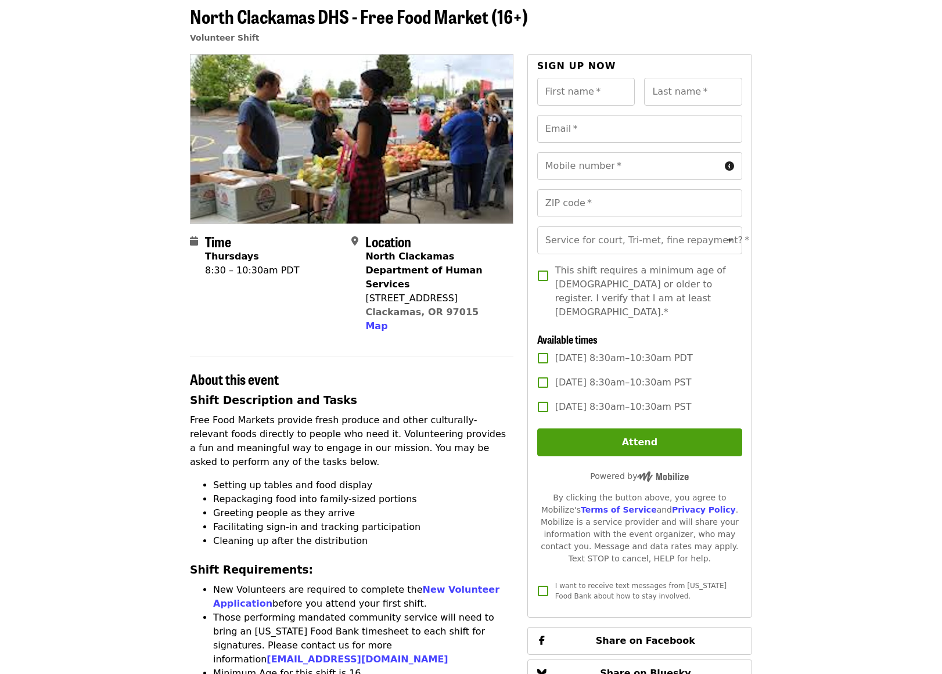
scroll to position [0, 0]
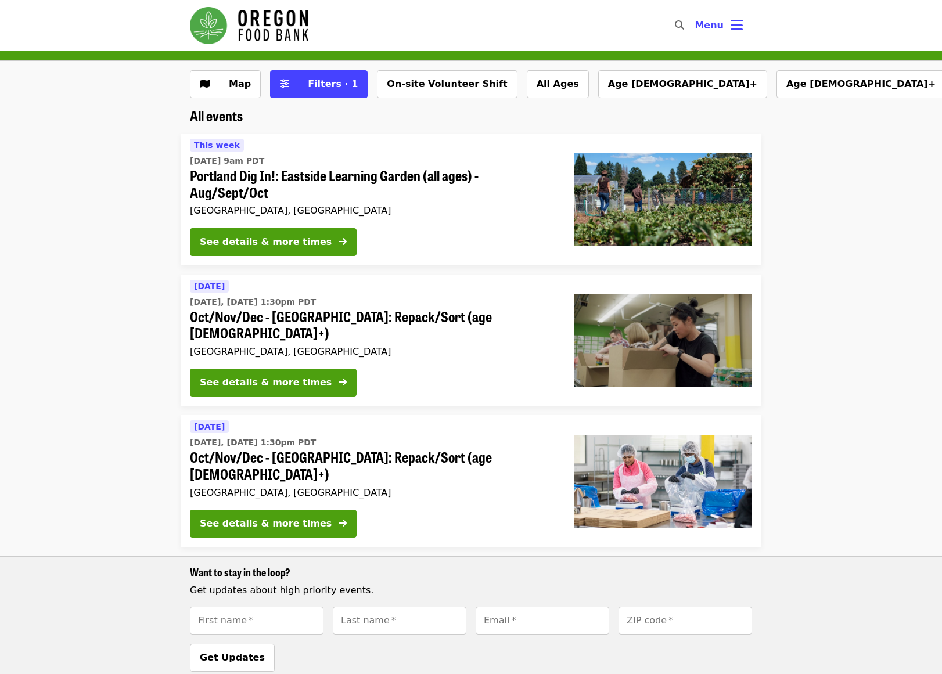
click at [899, 258] on li "[DATE][DATE] 9am PDT Portland Dig In!: Eastside Learning Garden (all ages) - Au…" at bounding box center [471, 200] width 942 height 132
click at [878, 155] on li "[DATE][DATE] 9am PDT Portland Dig In!: Eastside Learning Garden (all ages) - Au…" at bounding box center [471, 200] width 942 height 132
